Goal: Task Accomplishment & Management: Use online tool/utility

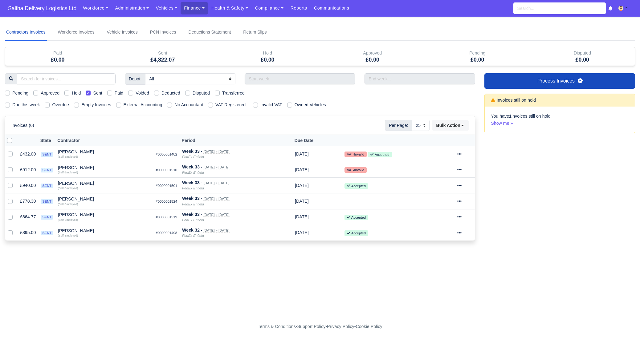
select select "25"
click at [39, 8] on span "Saliha Delivery Logistics Ltd" at bounding box center [42, 8] width 75 height 12
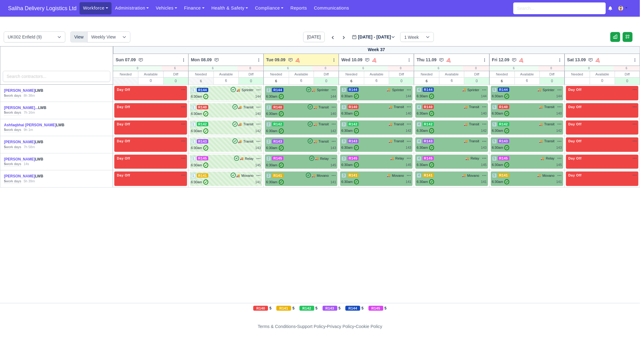
click at [97, 9] on link "Workforce" at bounding box center [95, 8] width 32 height 12
click at [95, 22] on link "Manpower" at bounding box center [107, 21] width 50 height 13
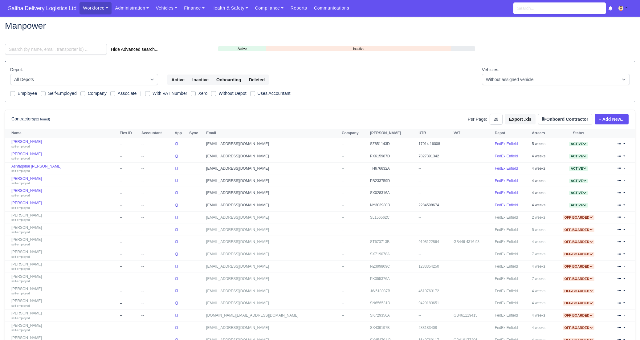
select select "25"
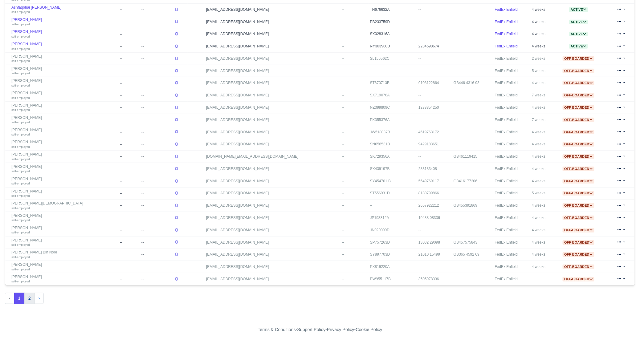
click at [27, 295] on button "2" at bounding box center [29, 298] width 10 height 11
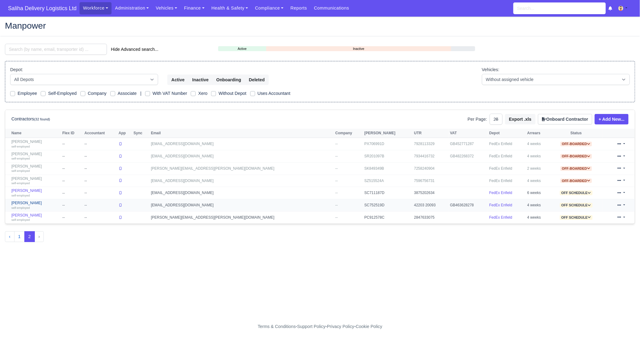
click at [46, 204] on link "[PERSON_NAME] self-employed" at bounding box center [35, 205] width 48 height 9
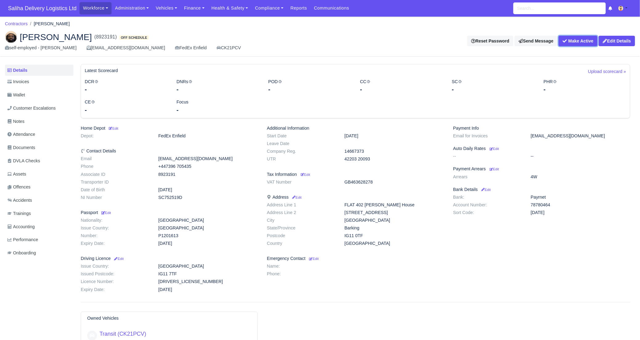
click at [583, 42] on button "Make Active" at bounding box center [577, 41] width 39 height 10
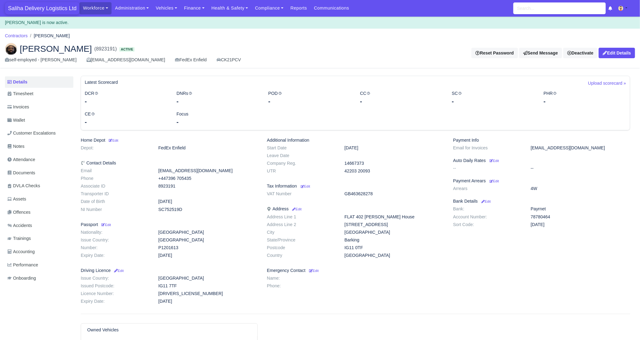
click at [41, 7] on span "Saliha Delivery Logistics Ltd" at bounding box center [42, 8] width 75 height 12
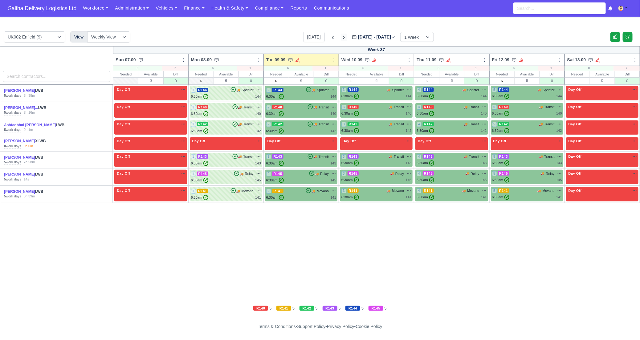
click at [341, 36] on icon at bounding box center [344, 38] width 6 height 6
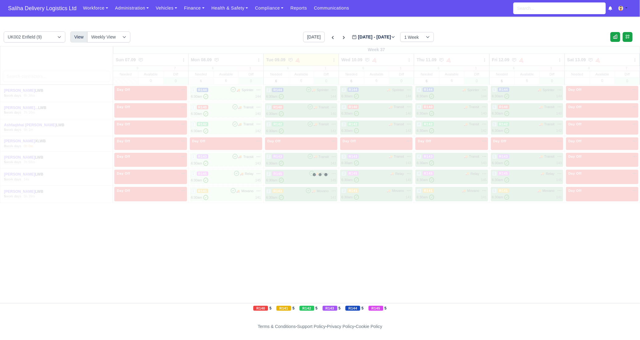
type input "[DATE]"
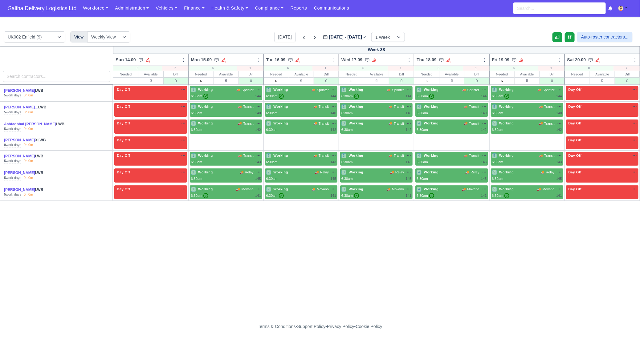
drag, startPoint x: 258, startPoint y: 139, endPoint x: 271, endPoint y: 140, distance: 13.6
click at [258, 139] on link "O" at bounding box center [254, 138] width 14 height 5
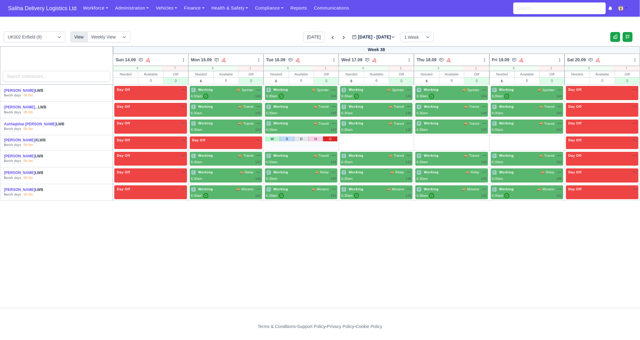
click at [331, 140] on link "O" at bounding box center [330, 138] width 14 height 5
click at [404, 138] on link "O" at bounding box center [405, 138] width 14 height 5
click at [477, 136] on link "O" at bounding box center [480, 138] width 14 height 5
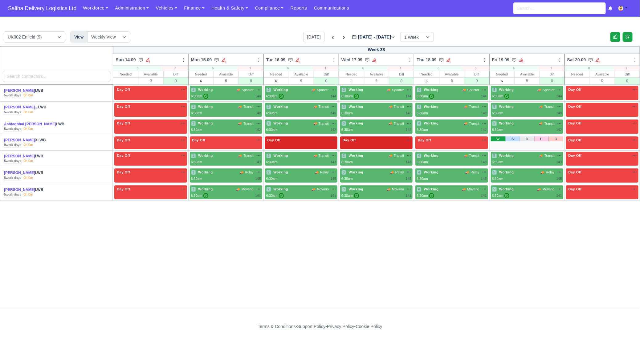
drag, startPoint x: 498, startPoint y: 138, endPoint x: 500, endPoint y: 133, distance: 5.3
click at [498, 138] on link "W" at bounding box center [498, 138] width 15 height 5
click at [343, 38] on icon at bounding box center [344, 37] width 2 height 3
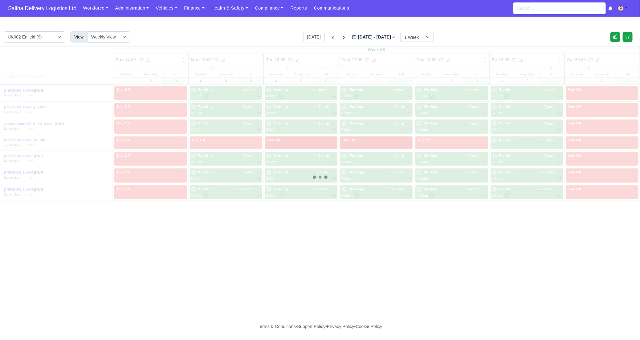
type input "2025-09-23"
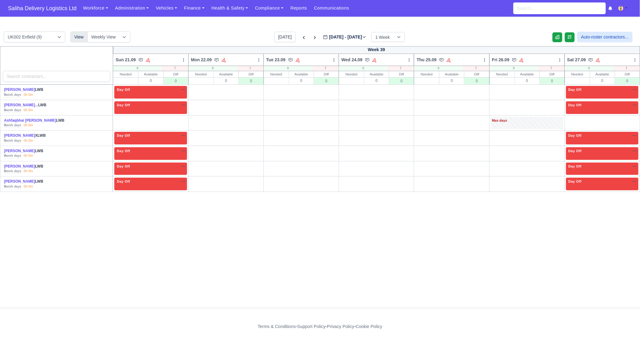
drag, startPoint x: 182, startPoint y: 119, endPoint x: 323, endPoint y: 127, distance: 141.3
click at [182, 119] on link "O" at bounding box center [179, 119] width 14 height 5
drag, startPoint x: 554, startPoint y: 120, endPoint x: 569, endPoint y: 121, distance: 14.3
click at [554, 120] on link "O" at bounding box center [555, 119] width 14 height 5
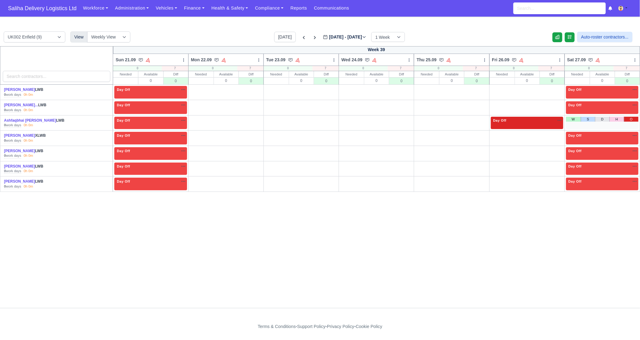
click at [633, 119] on link "O" at bounding box center [631, 119] width 14 height 5
click at [522, 120] on div "Day Off Available" at bounding box center [527, 120] width 70 height 5
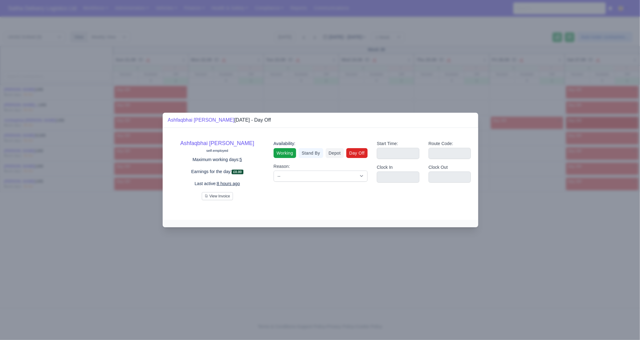
click at [288, 153] on link "Working" at bounding box center [285, 153] width 22 height 10
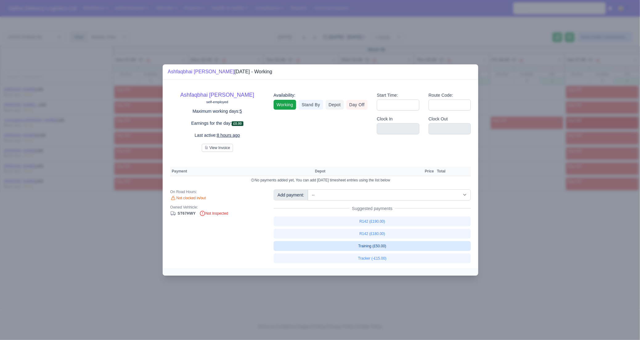
click at [322, 247] on link "Training (£50.00)" at bounding box center [372, 246] width 197 height 10
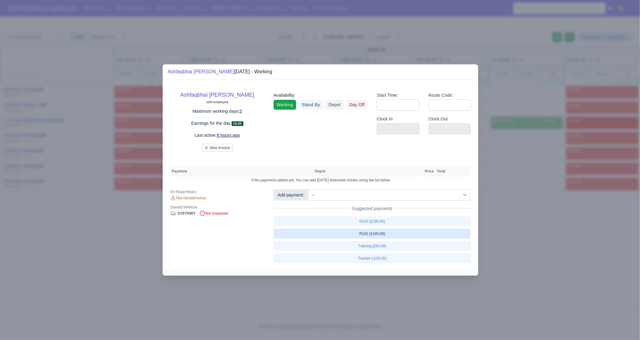
select select "1"
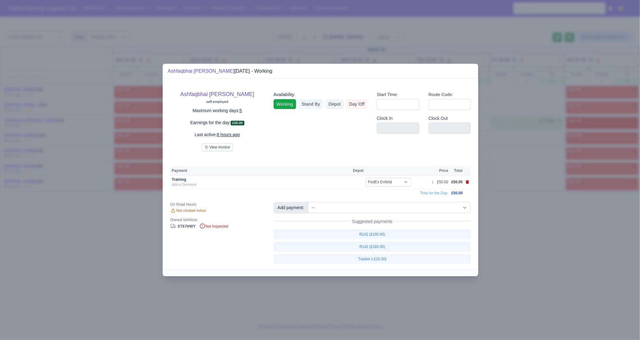
click at [467, 181] on icon at bounding box center [467, 182] width 3 height 4
select select
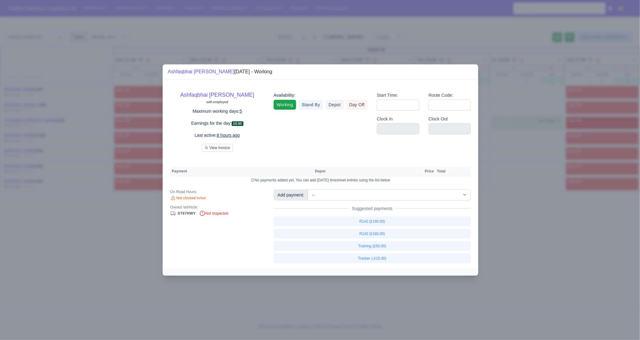
click at [549, 232] on div at bounding box center [320, 170] width 640 height 340
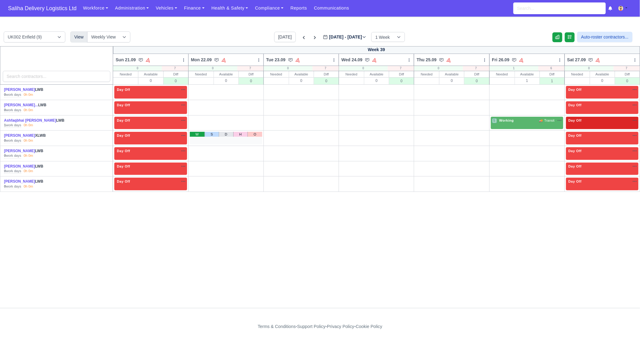
click at [196, 135] on link "W" at bounding box center [197, 134] width 15 height 5
click at [272, 133] on link "W" at bounding box center [272, 134] width 15 height 5
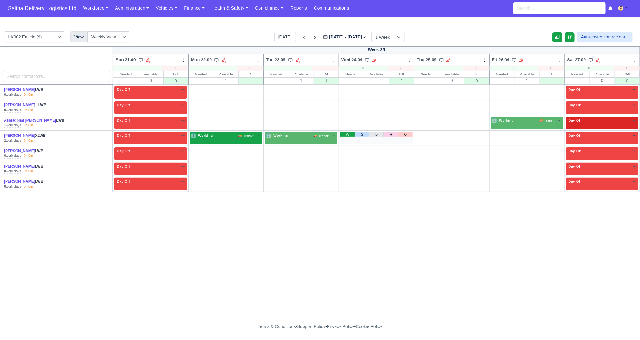
click at [345, 133] on link "W" at bounding box center [347, 134] width 15 height 5
drag, startPoint x: 480, startPoint y: 133, endPoint x: 486, endPoint y: 133, distance: 6.8
click at [479, 133] on link "O" at bounding box center [480, 134] width 14 height 5
drag, startPoint x: 553, startPoint y: 136, endPoint x: 516, endPoint y: 130, distance: 38.1
click at [553, 136] on link "O" at bounding box center [555, 134] width 14 height 5
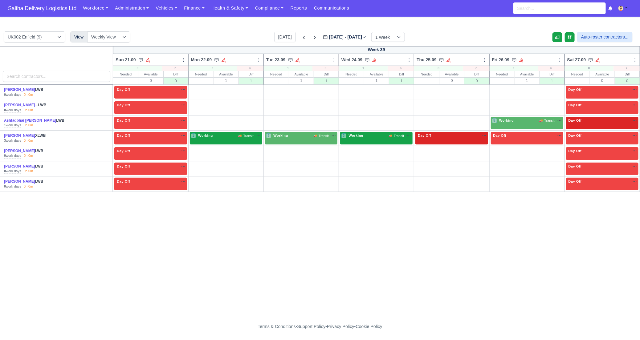
drag, startPoint x: 197, startPoint y: 89, endPoint x: 200, endPoint y: 93, distance: 5.4
click at [197, 89] on link "W" at bounding box center [197, 88] width 15 height 5
click at [198, 118] on link "W" at bounding box center [197, 119] width 15 height 5
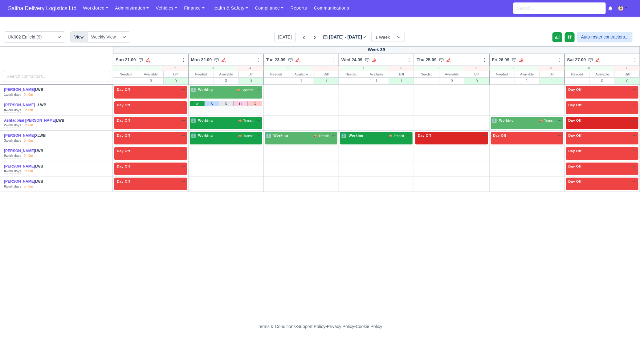
click at [198, 104] on link "W" at bounding box center [197, 103] width 15 height 5
drag, startPoint x: 273, startPoint y: 89, endPoint x: 276, endPoint y: 101, distance: 12.1
click at [273, 89] on link "W" at bounding box center [272, 88] width 15 height 5
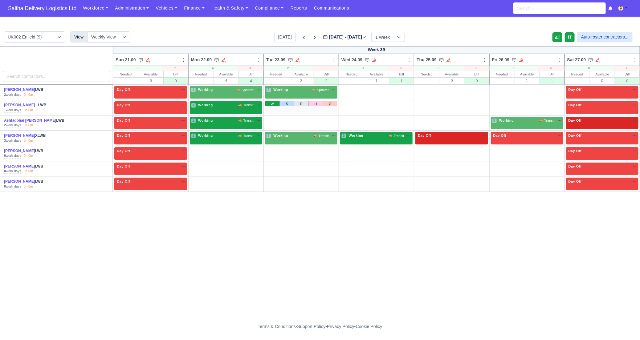
click at [274, 103] on link "W" at bounding box center [272, 103] width 15 height 5
click at [273, 120] on link "W" at bounding box center [272, 119] width 15 height 5
click at [195, 150] on link "W" at bounding box center [197, 149] width 15 height 5
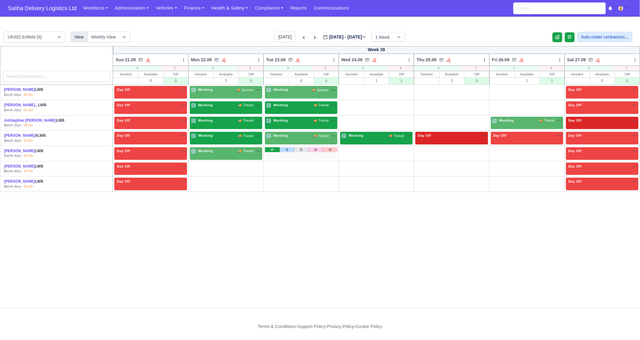
click at [272, 150] on link "W" at bounding box center [272, 149] width 15 height 5
click at [500, 163] on link "W" at bounding box center [498, 165] width 15 height 5
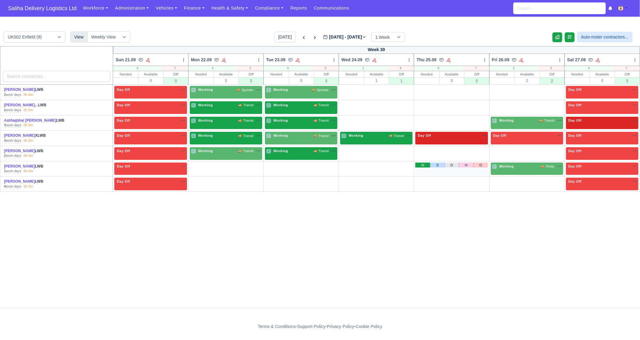
click at [423, 164] on link "W" at bounding box center [422, 165] width 15 height 5
click at [195, 180] on link "W" at bounding box center [197, 180] width 15 height 5
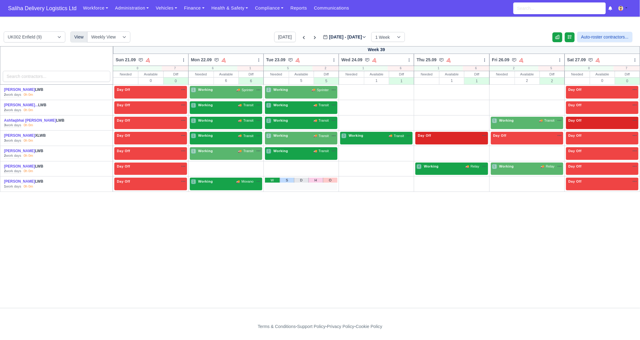
drag, startPoint x: 270, startPoint y: 181, endPoint x: 278, endPoint y: 181, distance: 7.4
click at [270, 181] on link "W" at bounding box center [272, 180] width 15 height 5
click at [349, 178] on link "W" at bounding box center [347, 180] width 15 height 5
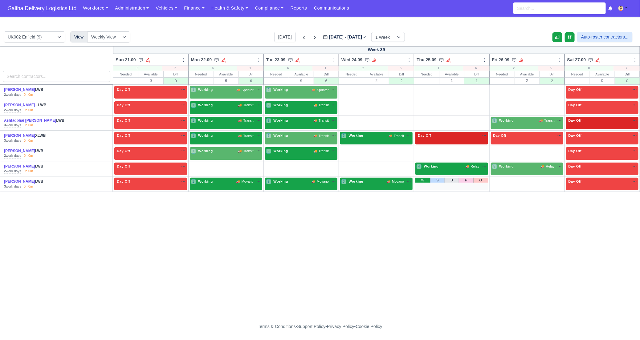
click at [421, 178] on link "W" at bounding box center [422, 180] width 15 height 5
click at [498, 178] on link "W" at bounding box center [498, 180] width 15 height 5
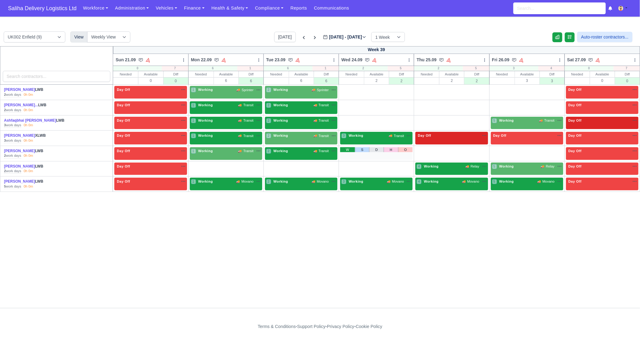
click at [352, 149] on link "W" at bounding box center [347, 149] width 15 height 5
click at [418, 148] on link "W" at bounding box center [422, 149] width 15 height 5
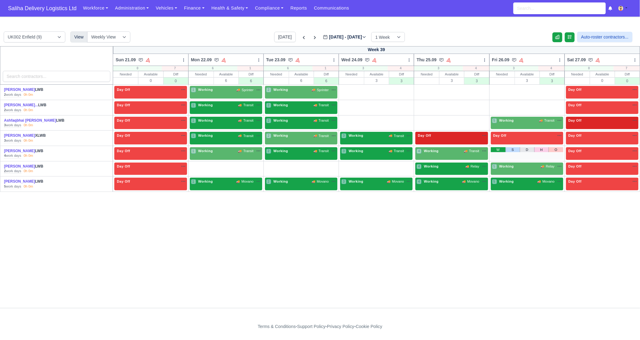
click at [494, 149] on link "W" at bounding box center [498, 149] width 15 height 5
click at [345, 118] on link "W" at bounding box center [347, 119] width 15 height 5
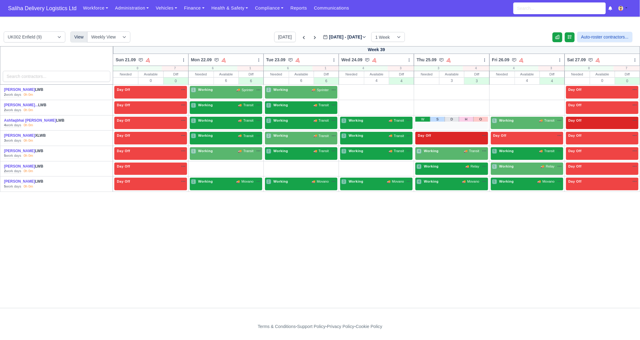
click at [420, 119] on link "W" at bounding box center [422, 119] width 15 height 5
drag, startPoint x: 499, startPoint y: 104, endPoint x: 456, endPoint y: 107, distance: 43.2
click at [499, 104] on link "W" at bounding box center [498, 103] width 15 height 5
drag, startPoint x: 427, startPoint y: 104, endPoint x: 404, endPoint y: 106, distance: 22.6
click at [427, 104] on link "W" at bounding box center [422, 103] width 15 height 5
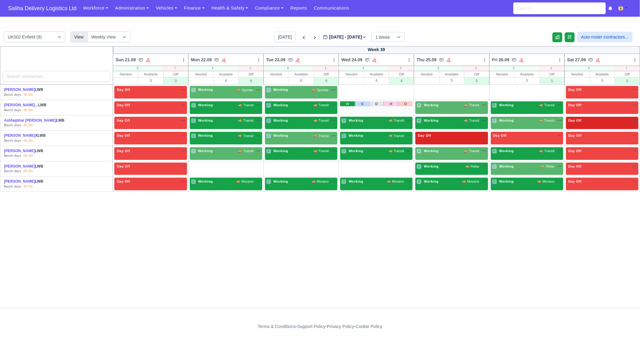
click at [347, 105] on link "W" at bounding box center [347, 103] width 15 height 5
click at [346, 90] on link "W" at bounding box center [347, 88] width 15 height 5
drag, startPoint x: 418, startPoint y: 89, endPoint x: 424, endPoint y: 89, distance: 6.5
click at [418, 89] on link "W" at bounding box center [422, 88] width 15 height 5
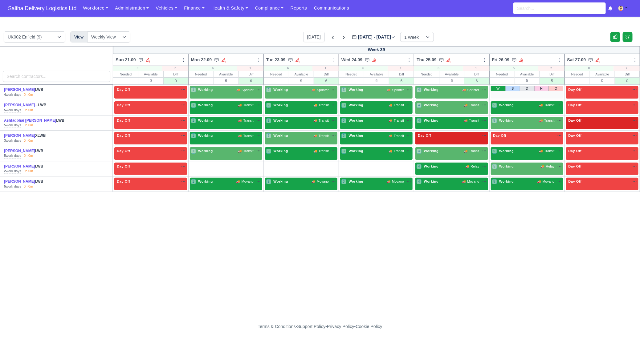
click at [494, 89] on link "W" at bounding box center [498, 88] width 15 height 5
